Goal: Task Accomplishment & Management: Complete application form

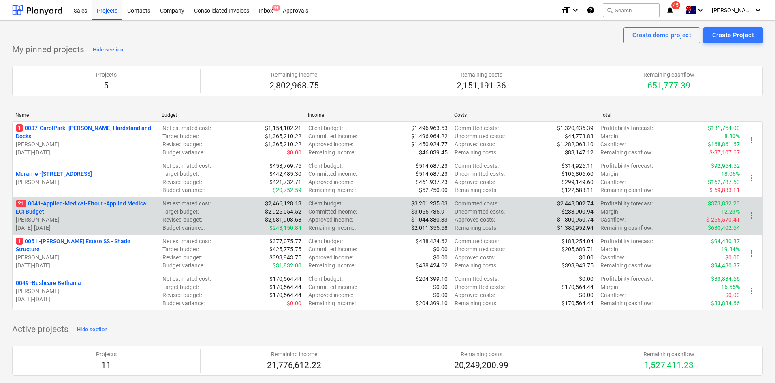
click at [107, 199] on div "21 0041-Applied-Medical-Fitout - Applied Medical ECI Budget [PERSON_NAME] [DATE…" at bounding box center [387, 215] width 751 height 38
click at [99, 206] on p "21 0041-Applied-Medical-Fitout - Applied Medical ECI Budget" at bounding box center [86, 207] width 140 height 16
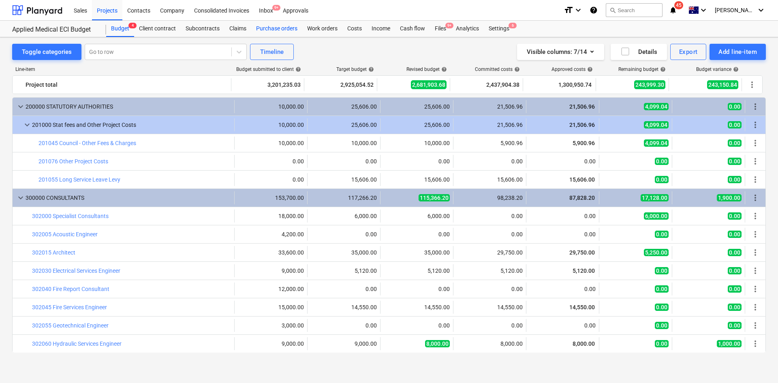
click at [268, 29] on div "Purchase orders" at bounding box center [276, 29] width 51 height 16
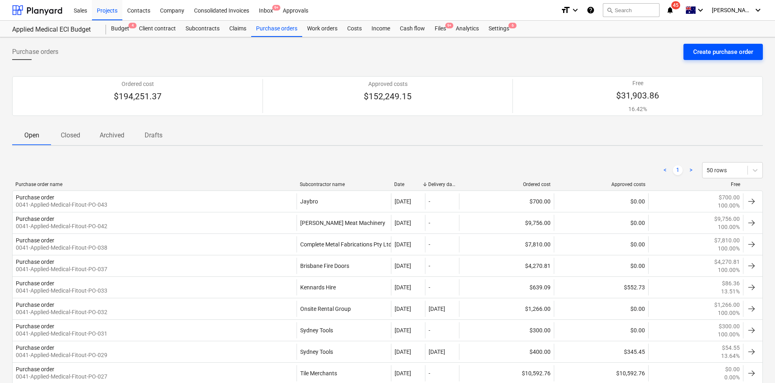
click at [732, 54] on div "Create purchase order" at bounding box center [723, 52] width 60 height 11
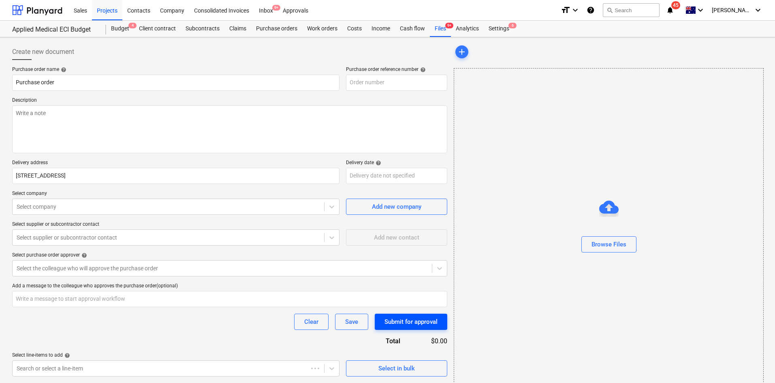
type textarea "x"
type input "0041-Applied-Medical-Fitout-PO-044"
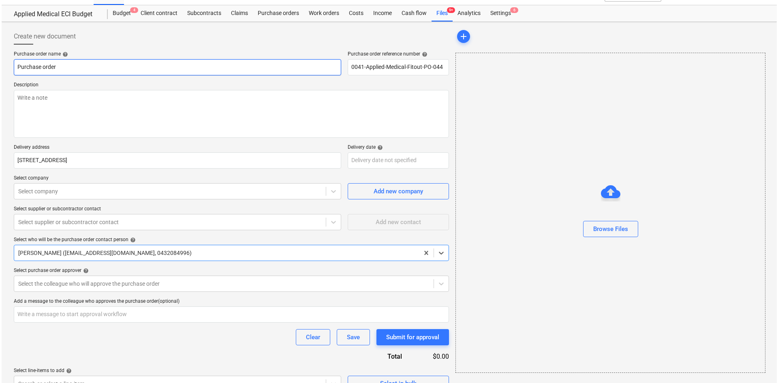
scroll to position [31, 0]
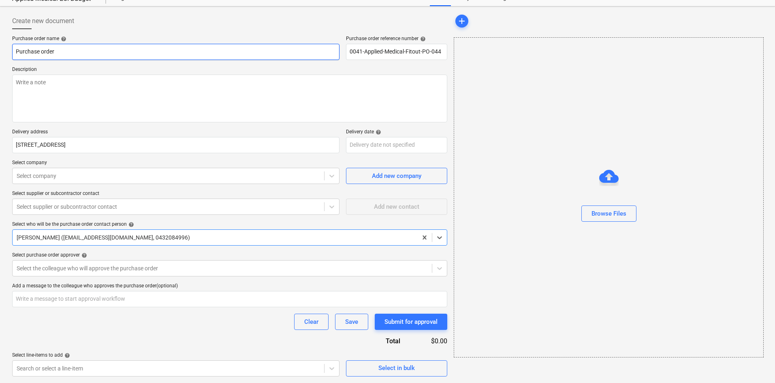
click at [82, 48] on input "Purchase order" at bounding box center [175, 52] width 327 height 16
type textarea "x"
click at [55, 105] on textarea at bounding box center [229, 99] width 435 height 48
type textarea "P"
type textarea "x"
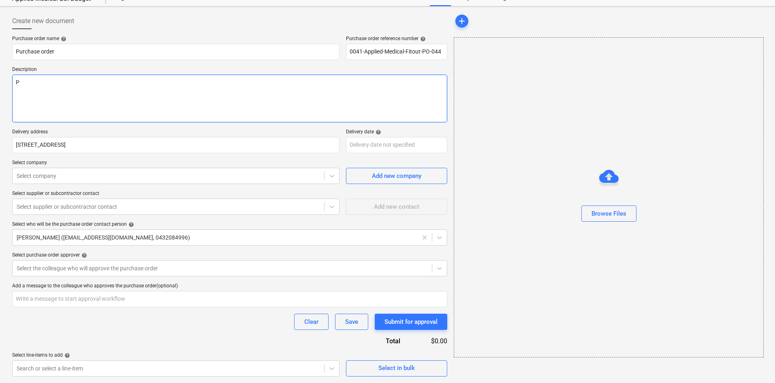
type textarea "Pu"
type textarea "x"
type textarea "Pur"
type textarea "x"
type textarea "Purc"
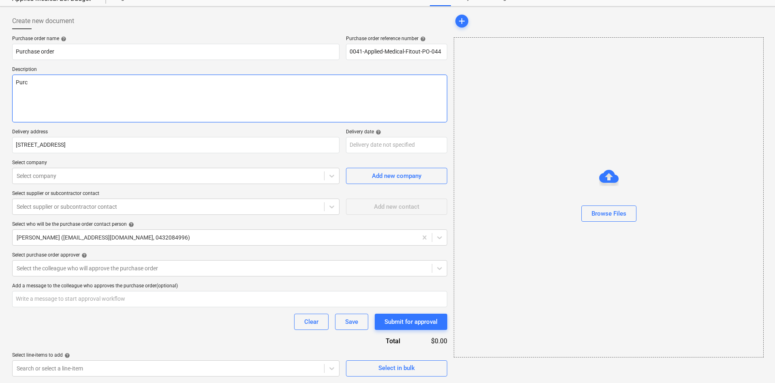
type textarea "x"
type textarea "Purch"
type textarea "x"
type textarea "Purc"
type textarea "x"
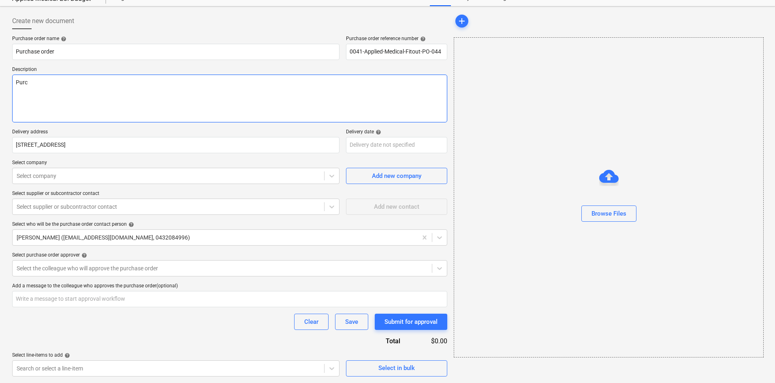
type textarea "Pur"
type textarea "x"
type textarea "Pu"
type textarea "x"
type textarea "P"
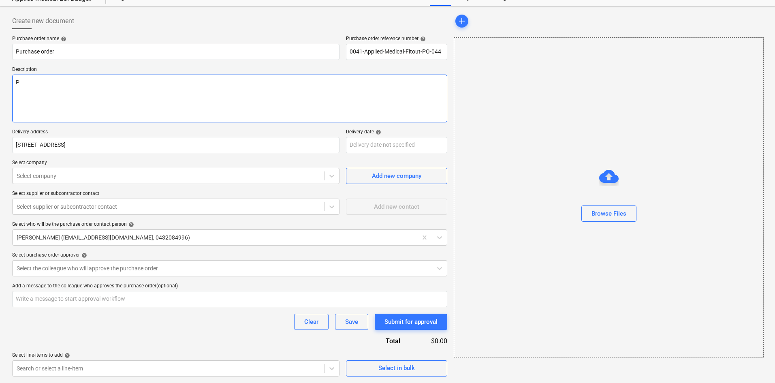
type textarea "x"
type textarea "H"
type textarea "x"
type textarea "Hi"
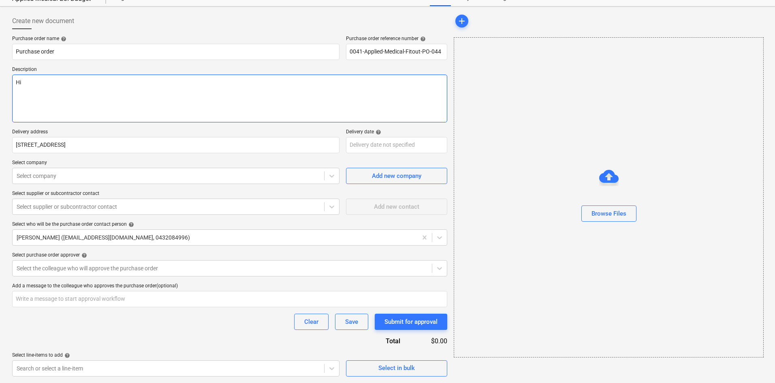
type textarea "x"
type textarea "Hir"
type textarea "x"
type textarea "Hire"
type textarea "x"
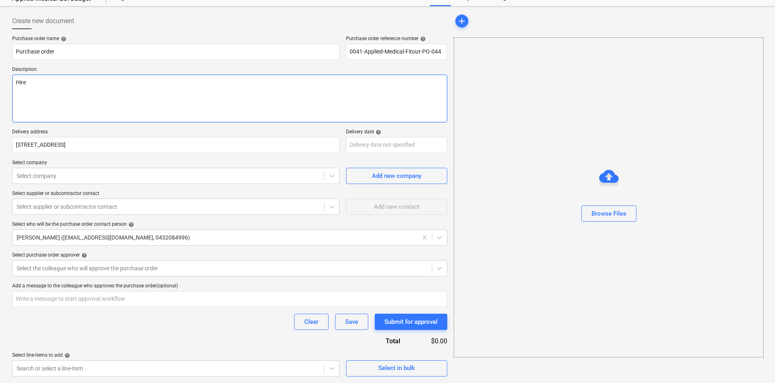
type textarea "Hire"
type textarea "x"
type textarea "Hire b"
type textarea "x"
type textarea "Hire by"
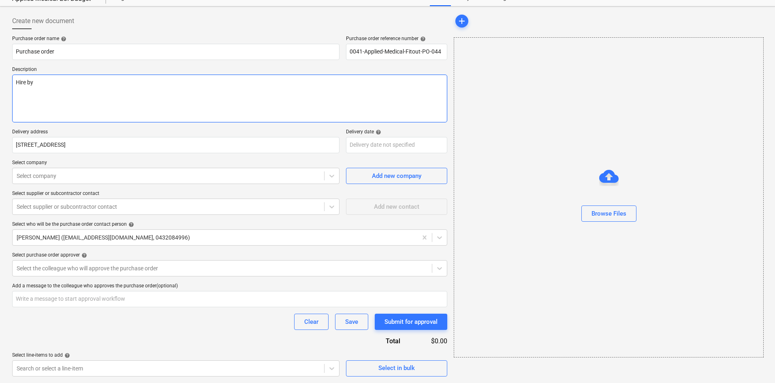
type textarea "x"
type textarea "Hire by M"
type textarea "x"
type textarea "Hire by [PERSON_NAME]"
type textarea "x"
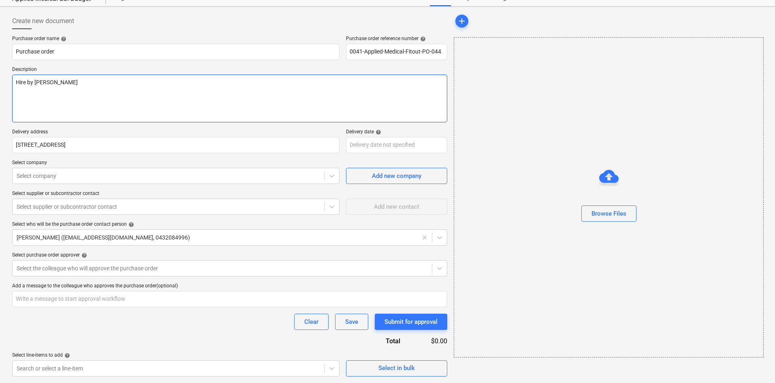
type textarea "Hire by [PERSON_NAME]"
type textarea "x"
type textarea "Hire by [PERSON_NAME]"
type textarea "x"
type textarea "Hire by [PERSON_NAME]"
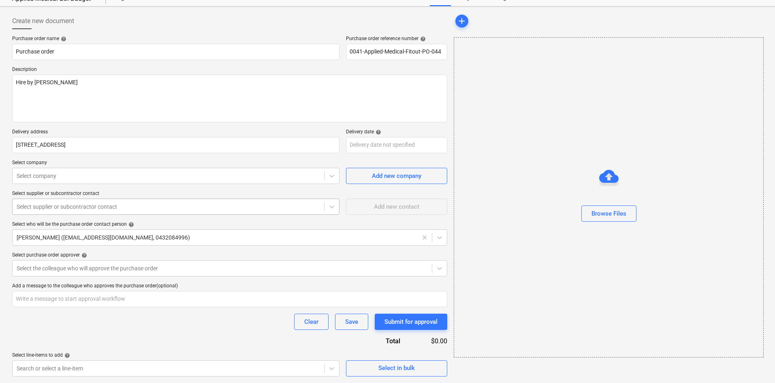
click at [83, 209] on div at bounding box center [168, 207] width 303 height 8
type textarea "x"
click at [80, 181] on div "Select company" at bounding box center [169, 175] width 312 height 11
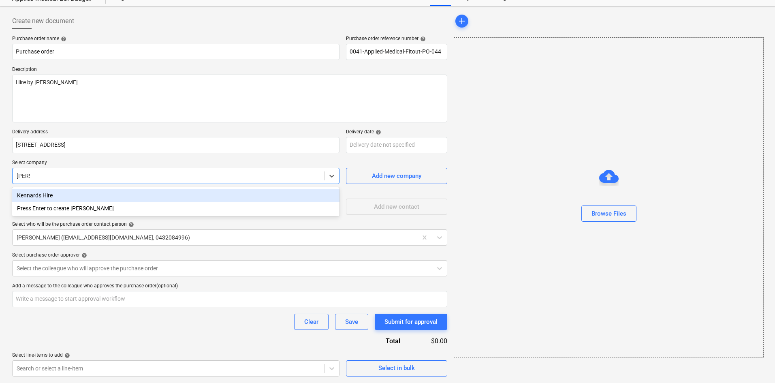
type input "kenna"
type textarea "x"
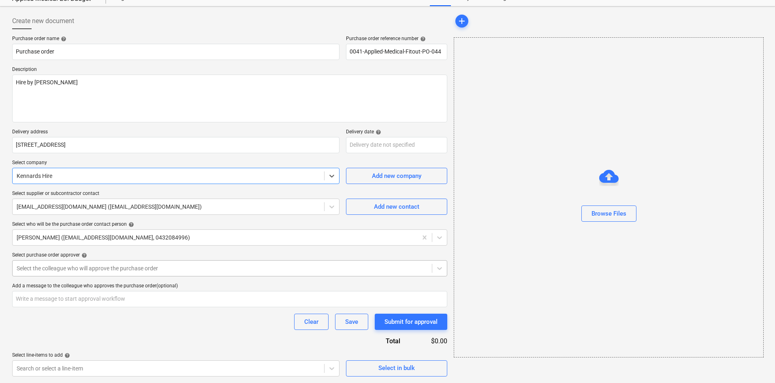
click at [121, 265] on div at bounding box center [222, 268] width 411 height 8
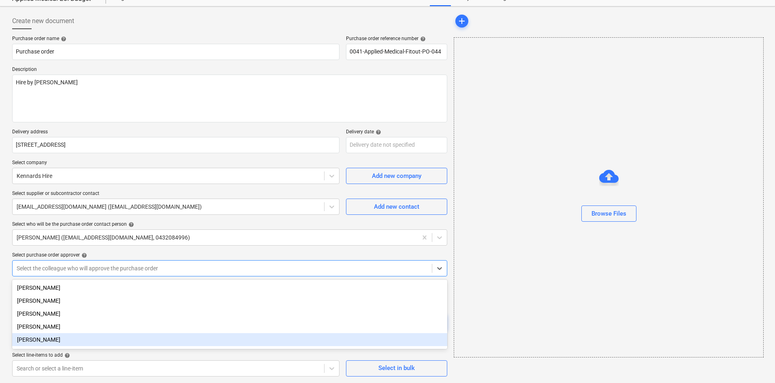
click at [36, 339] on div "[PERSON_NAME]" at bounding box center [229, 339] width 435 height 13
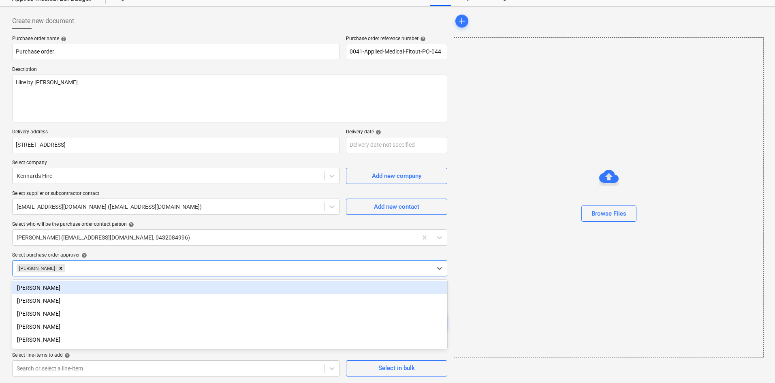
click at [109, 251] on div "Purchase order name help Purchase order Purchase order reference number help 00…" at bounding box center [229, 206] width 435 height 341
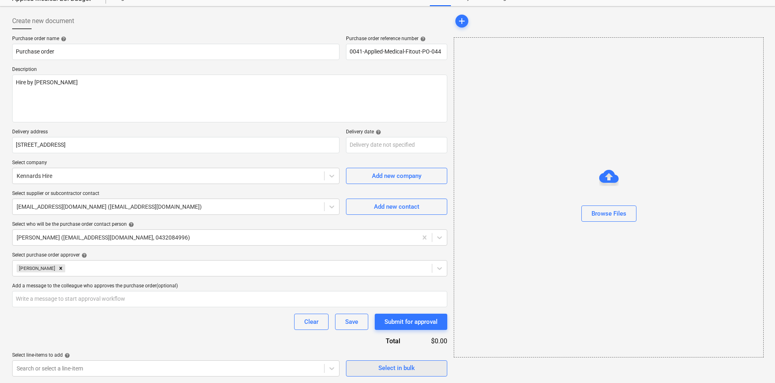
click at [405, 364] on div "Select in bulk" at bounding box center [396, 368] width 36 height 11
type textarea "x"
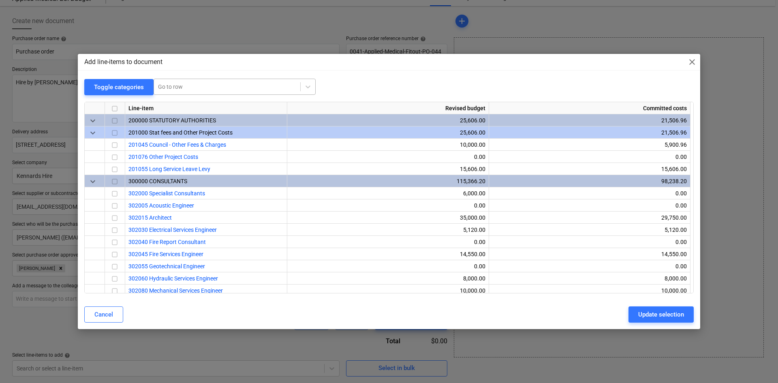
click at [211, 85] on div at bounding box center [227, 87] width 138 height 8
type input "small"
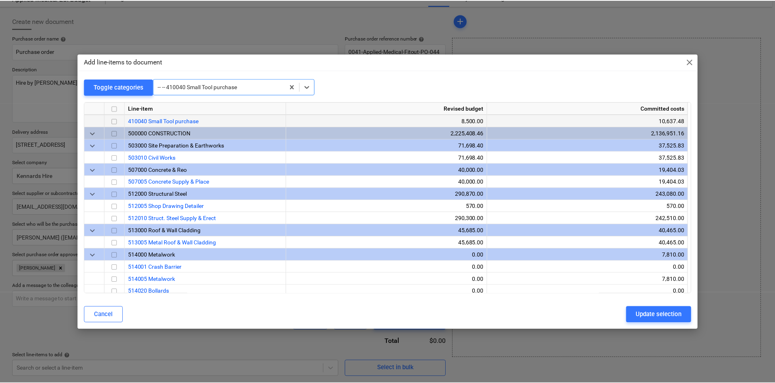
scroll to position [535, 0]
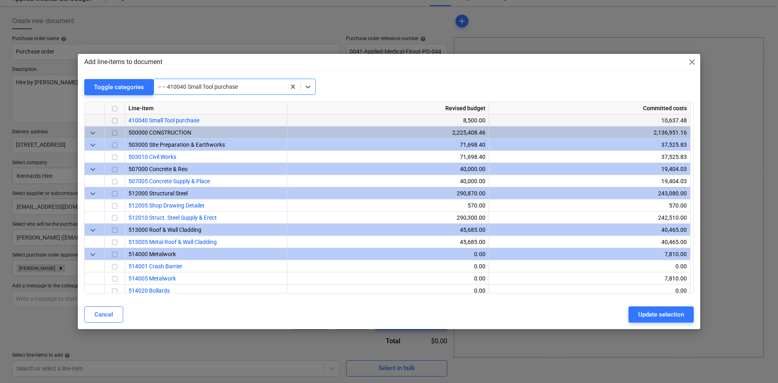
click at [112, 120] on input "checkbox" at bounding box center [115, 121] width 10 height 10
click at [662, 313] on div "Update selection" at bounding box center [661, 314] width 46 height 11
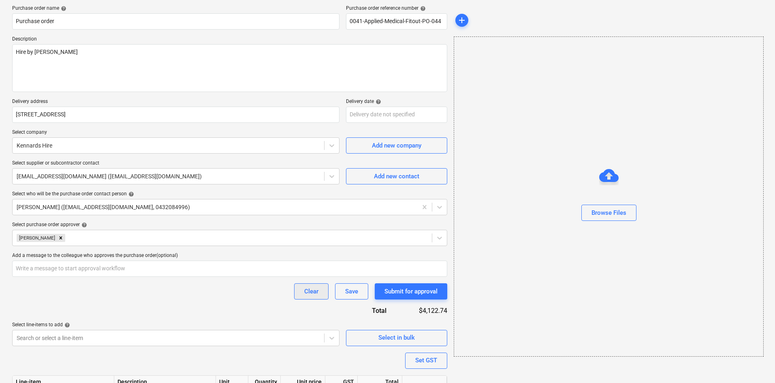
scroll to position [111, 0]
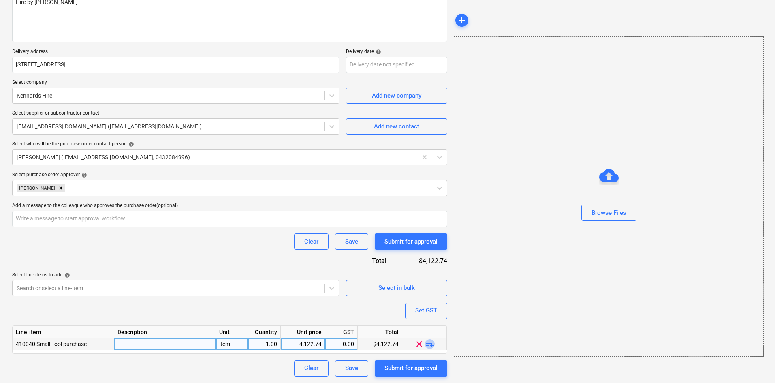
click at [430, 345] on span "playlist_add" at bounding box center [430, 344] width 10 height 10
type textarea "x"
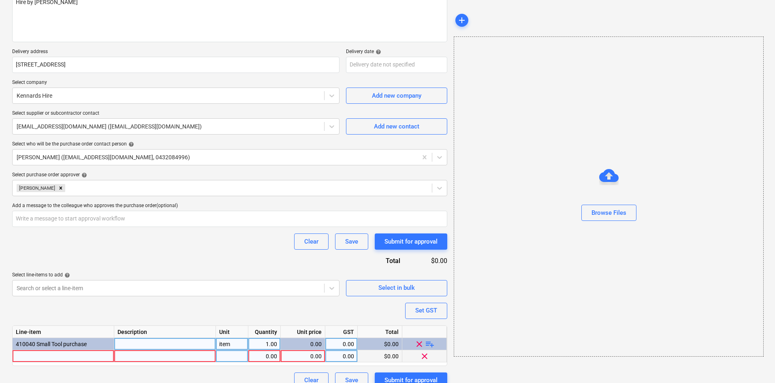
click at [55, 359] on div at bounding box center [64, 356] width 102 height 12
click at [65, 357] on input "Hire - Grinder, vaccu, 2 fans." at bounding box center [63, 356] width 101 height 12
type input "Hire - Grinder, vaccum, 2 fans."
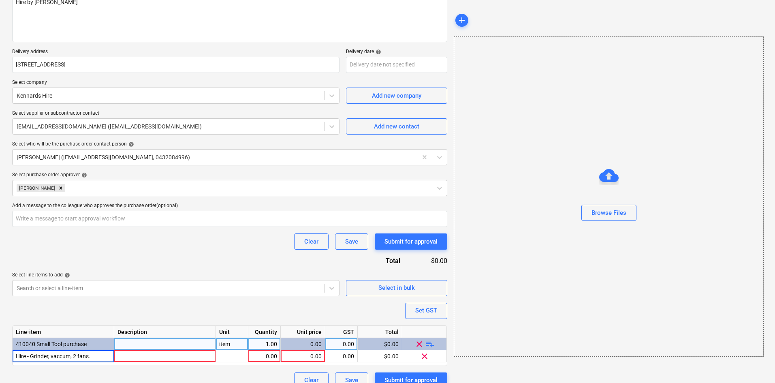
click at [234, 346] on div "item" at bounding box center [232, 344] width 32 height 12
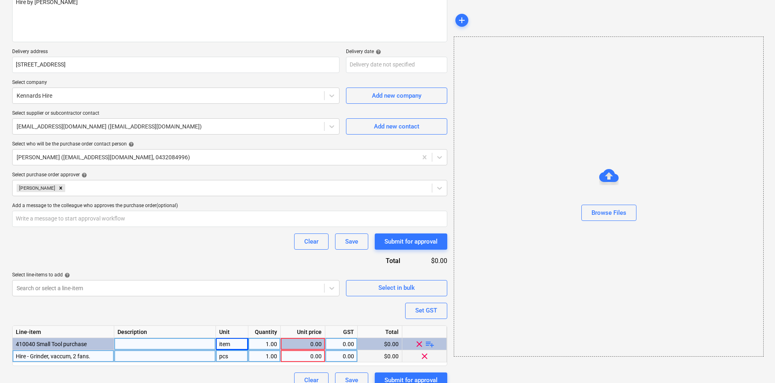
click at [236, 354] on div "pcs" at bounding box center [232, 356] width 32 height 12
type textarea "x"
click at [307, 356] on div "0.00" at bounding box center [303, 356] width 38 height 12
type input "580"
type textarea "x"
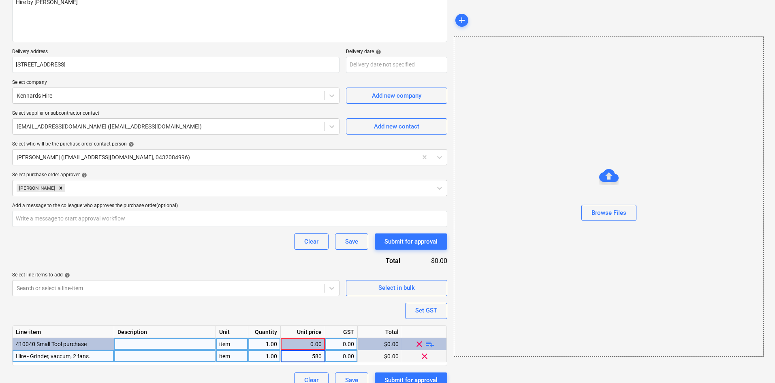
click at [345, 354] on div "0.00" at bounding box center [342, 356] width 26 height 12
type input "10"
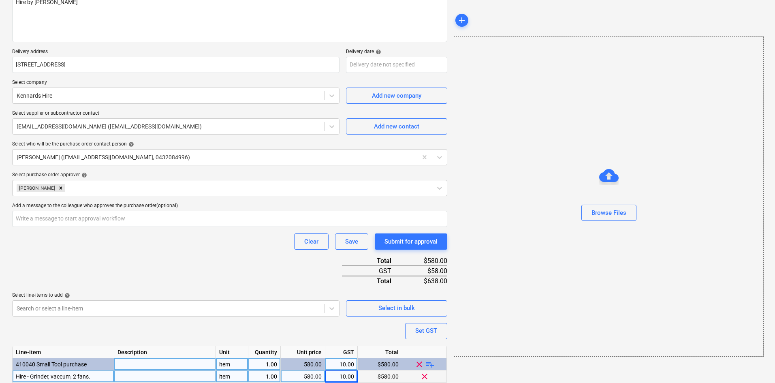
click at [192, 258] on div "Purchase order name help Purchase order Purchase order reference number help 00…" at bounding box center [229, 181] width 435 height 453
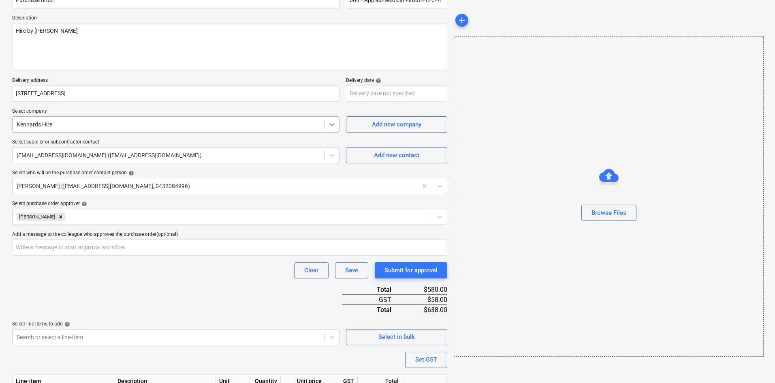
scroll to position [0, 0]
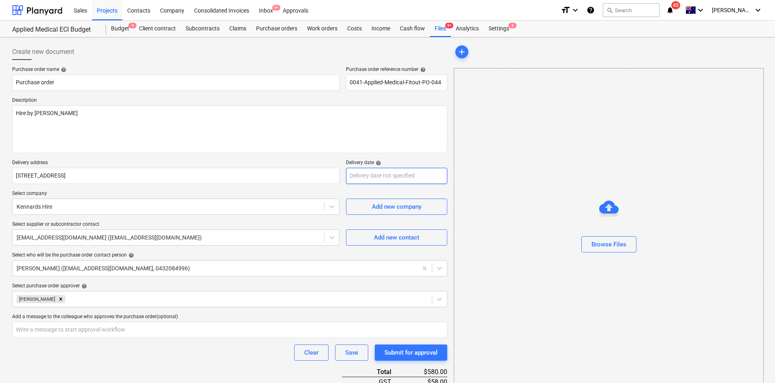
click at [383, 173] on body "Sales Projects Contacts Company Consolidated Invoices Inbox 9+ Approvals format…" at bounding box center [387, 191] width 775 height 383
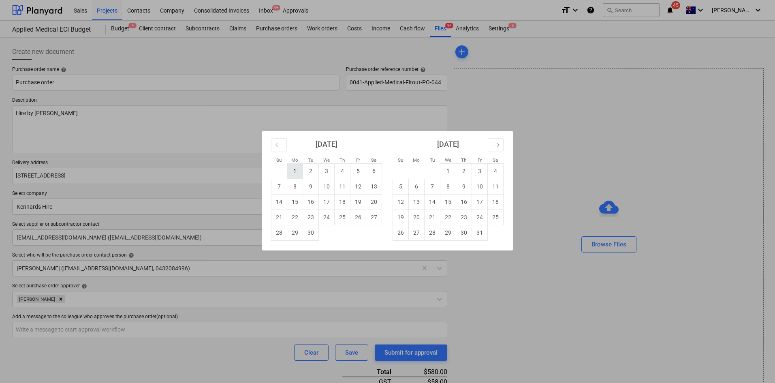
click at [292, 166] on td "1" at bounding box center [295, 170] width 16 height 15
type textarea "x"
type input "[DATE]"
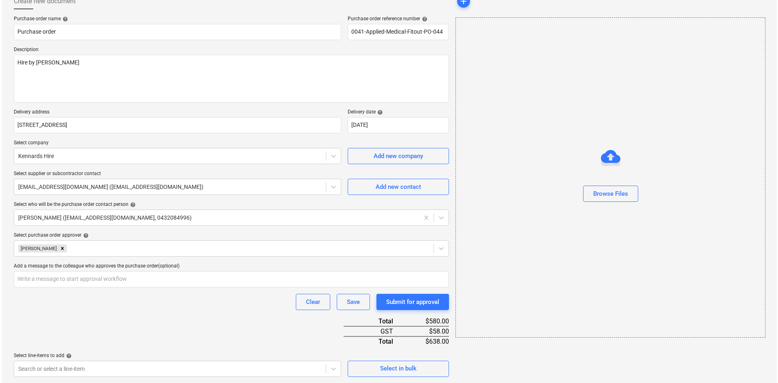
scroll to position [143, 0]
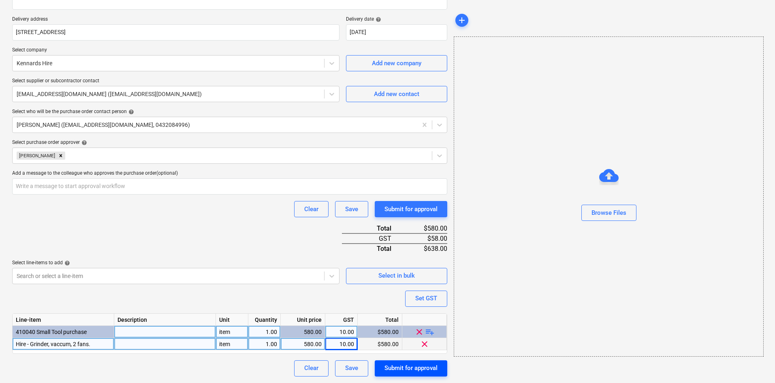
click at [407, 370] on div "Submit for approval" at bounding box center [410, 368] width 53 height 11
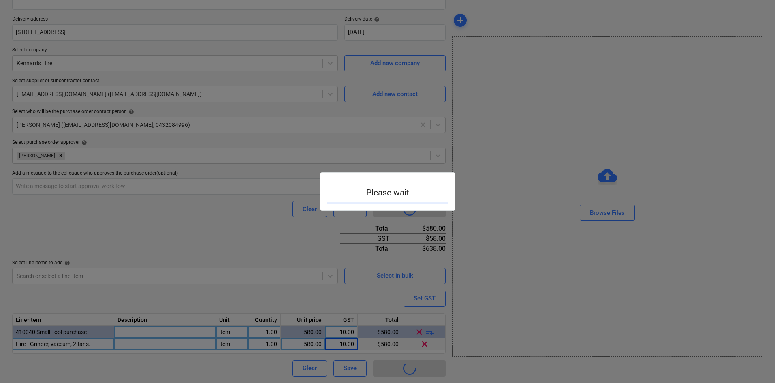
type textarea "x"
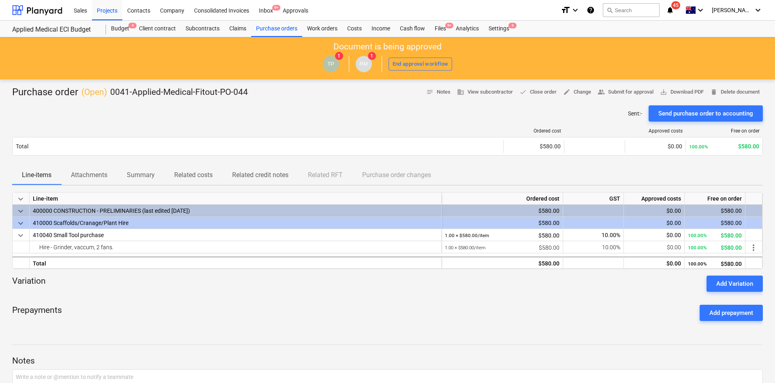
click at [362, 106] on div "Sent : - Send purchase order to accounting" at bounding box center [387, 113] width 751 height 16
click at [437, 26] on div "Files 9+" at bounding box center [440, 29] width 21 height 16
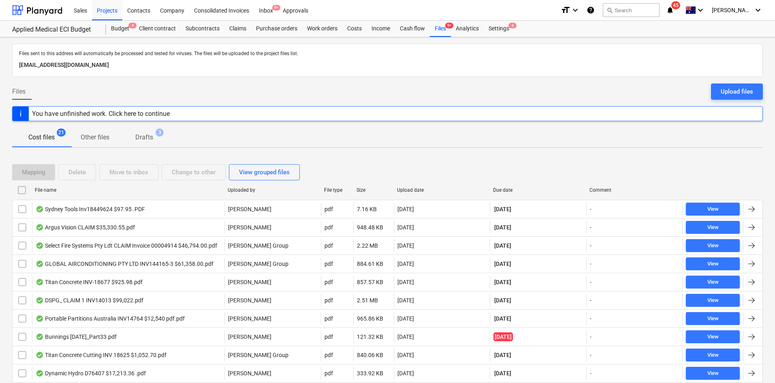
click at [508, 184] on div "Due date" at bounding box center [538, 190] width 96 height 13
checkbox input "false"
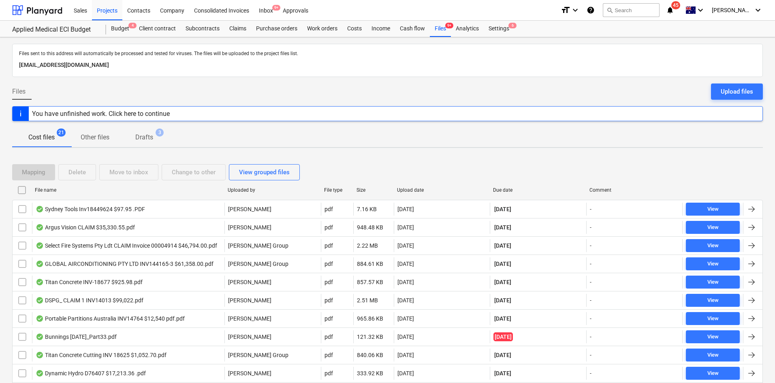
checkbox input "false"
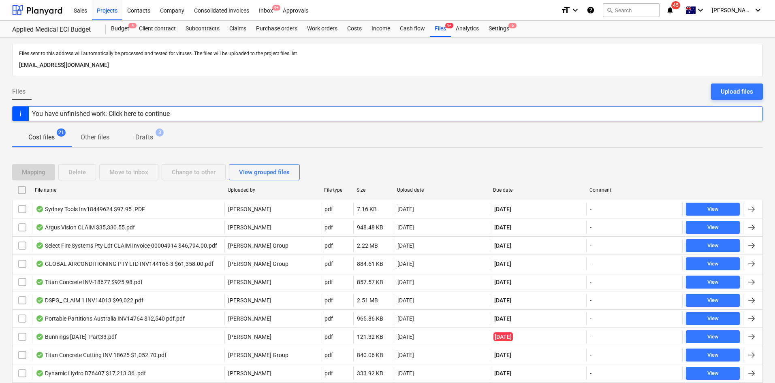
checkbox input "false"
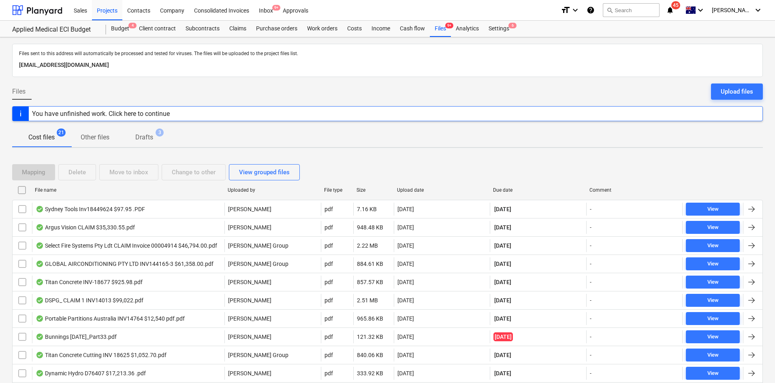
checkbox input "false"
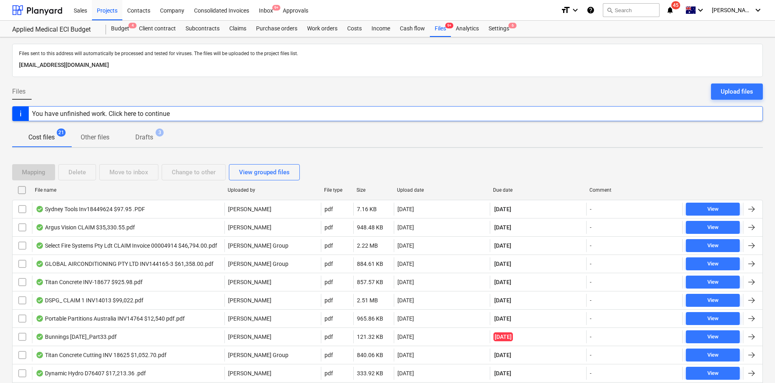
checkbox input "false"
